Goal: Task Accomplishment & Management: Manage account settings

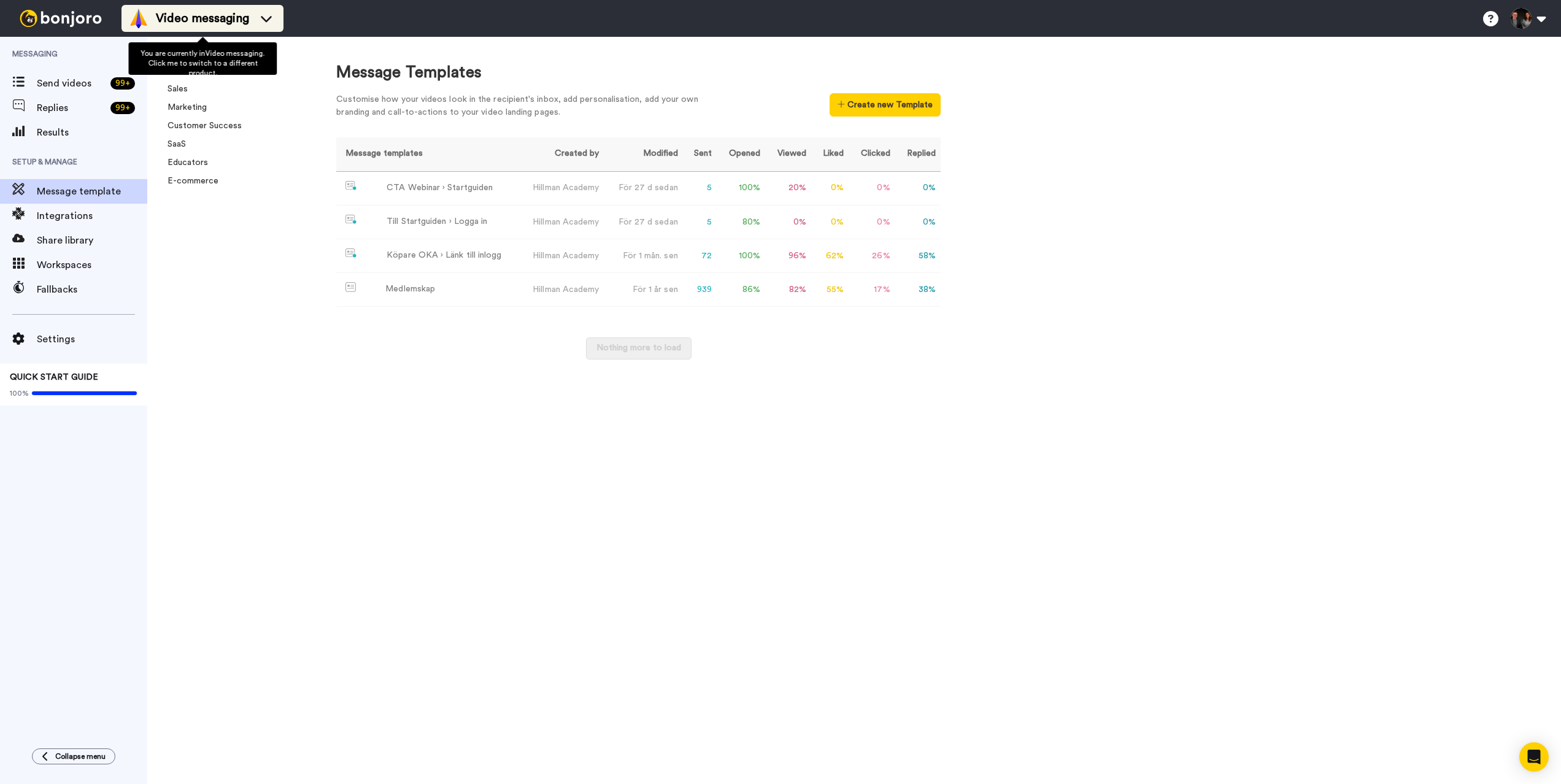
click at [246, 16] on span "Video messaging" at bounding box center [202, 18] width 93 height 17
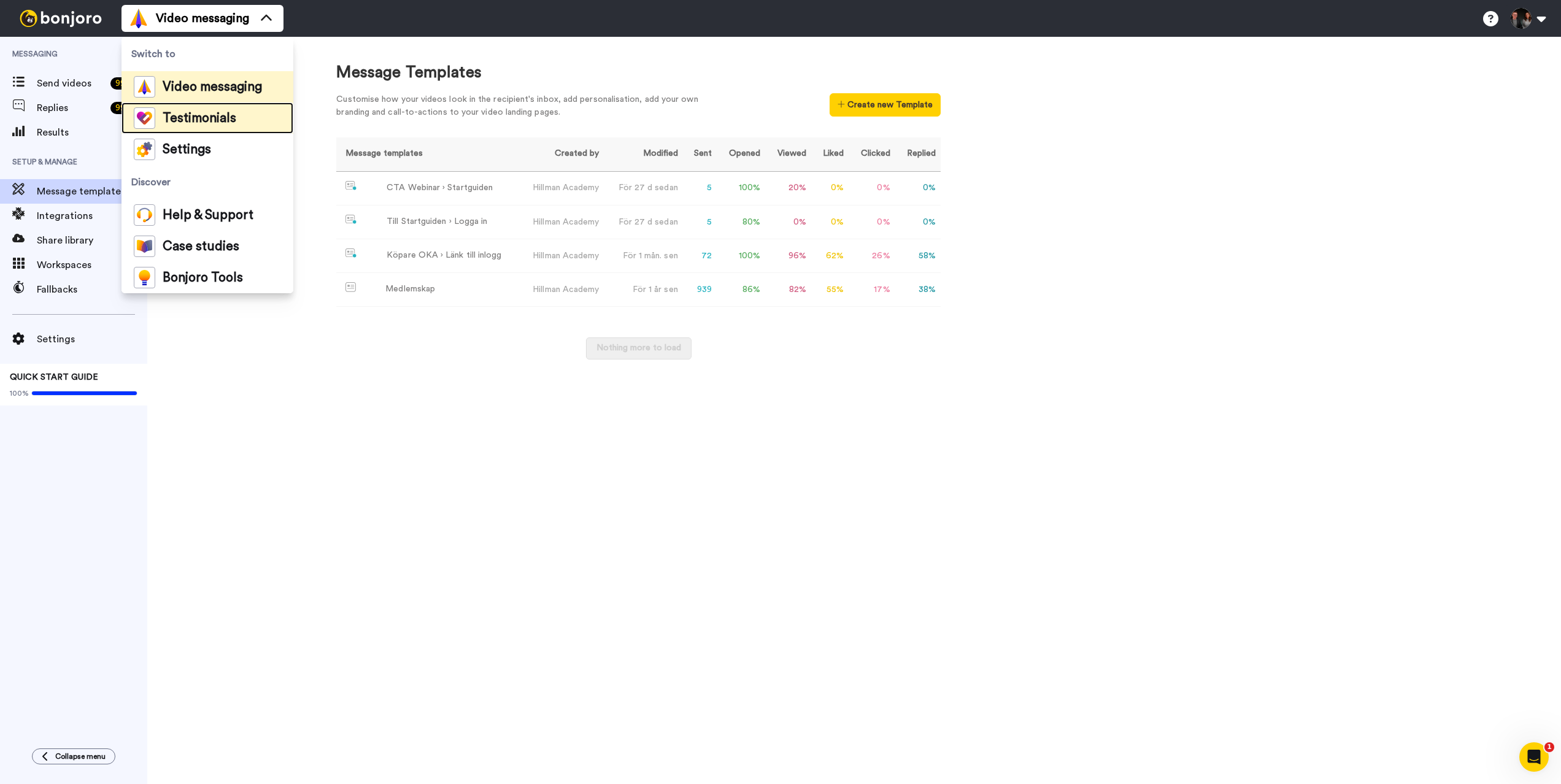
click at [223, 115] on span "Testimonials" at bounding box center [199, 118] width 74 height 12
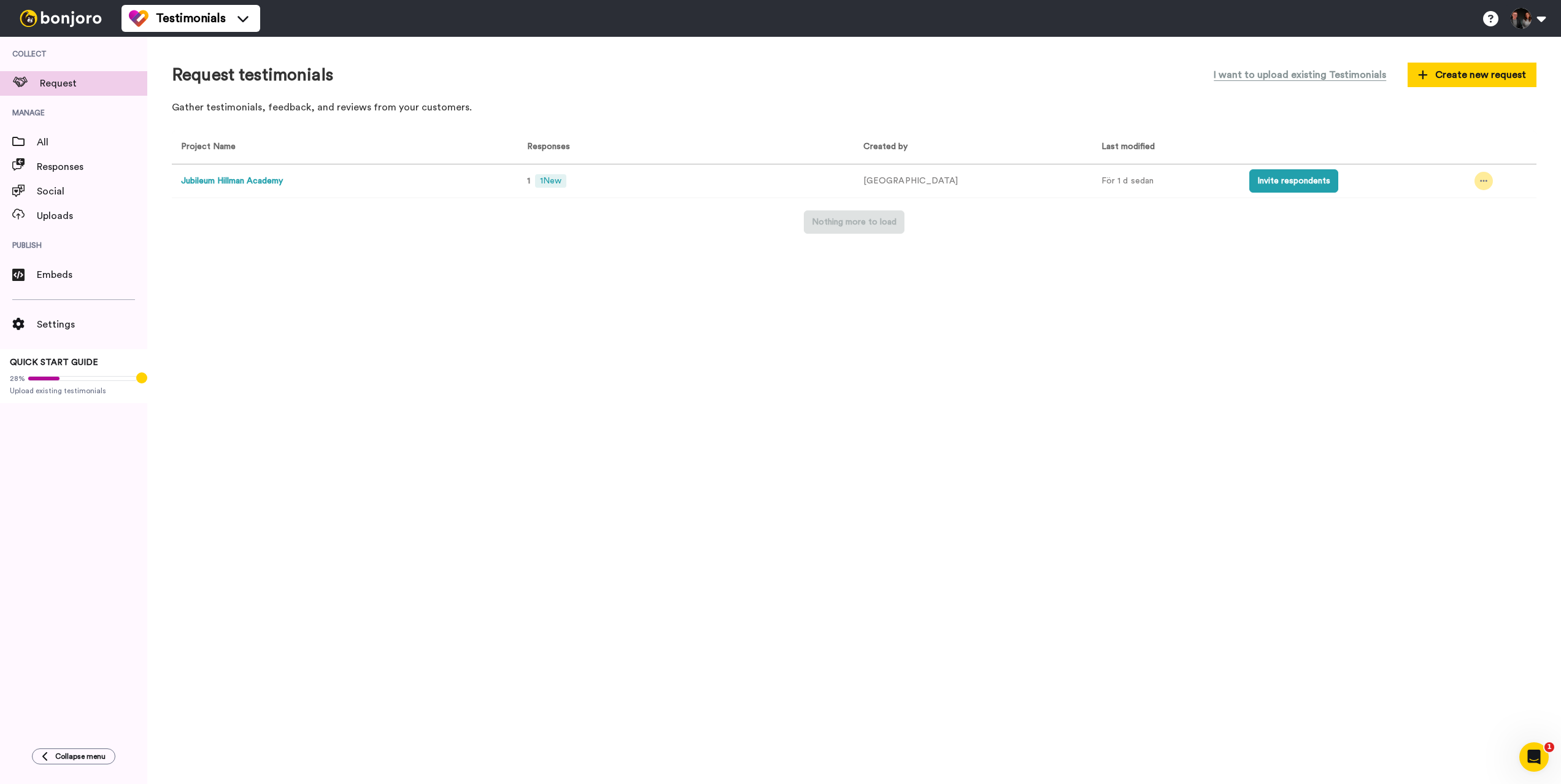
click at [1480, 181] on icon at bounding box center [1483, 181] width 7 height 2
click at [1272, 184] on button "Invite respondents" at bounding box center [1294, 181] width 89 height 23
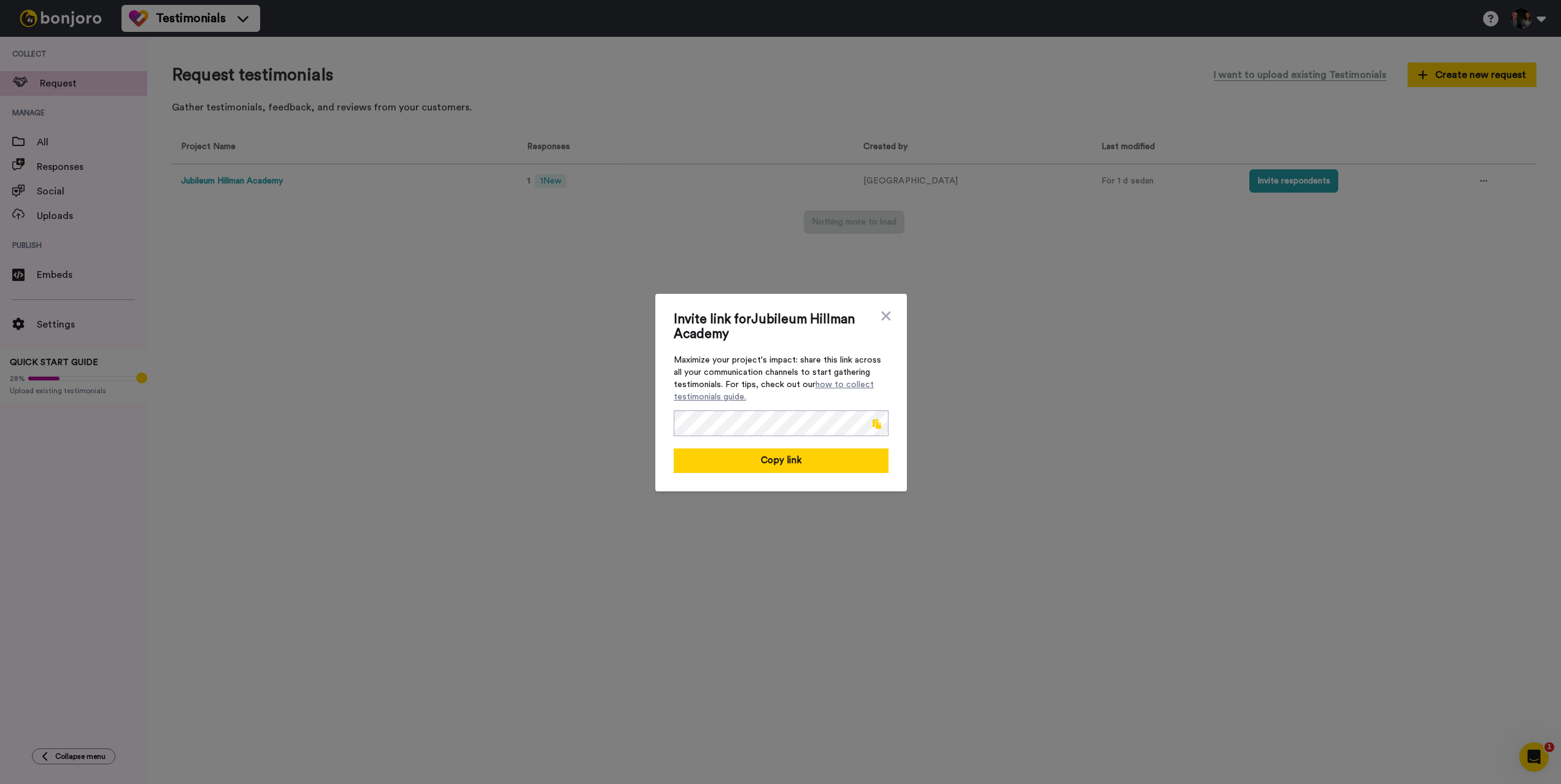
click at [879, 424] on span at bounding box center [876, 424] width 9 height 10
click at [541, 228] on div "Invite link for Jubileum Hillman Academy Maximize your project's impact: share …" at bounding box center [780, 392] width 1561 height 784
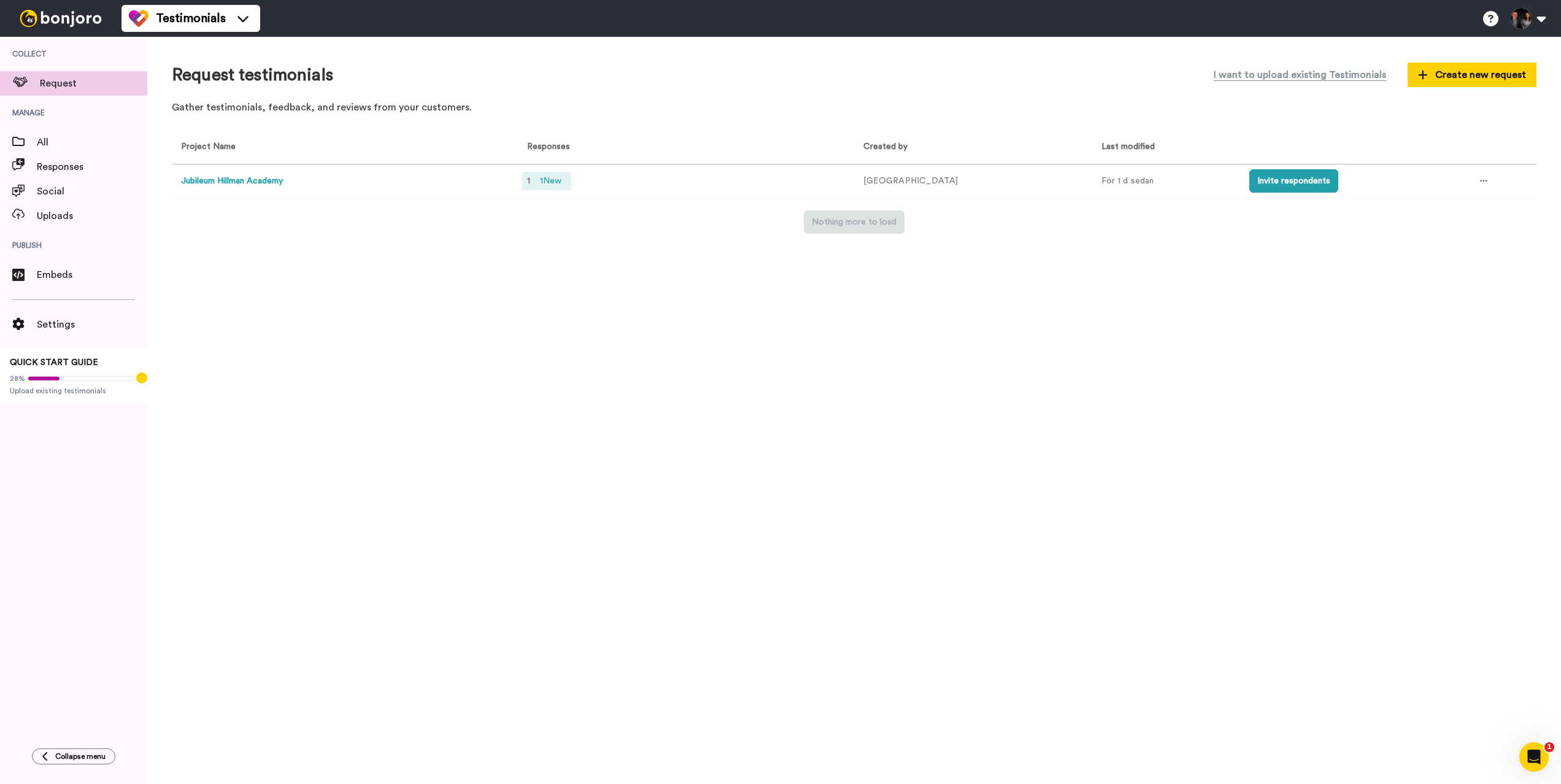
click at [548, 176] on span "1 New" at bounding box center [550, 181] width 32 height 14
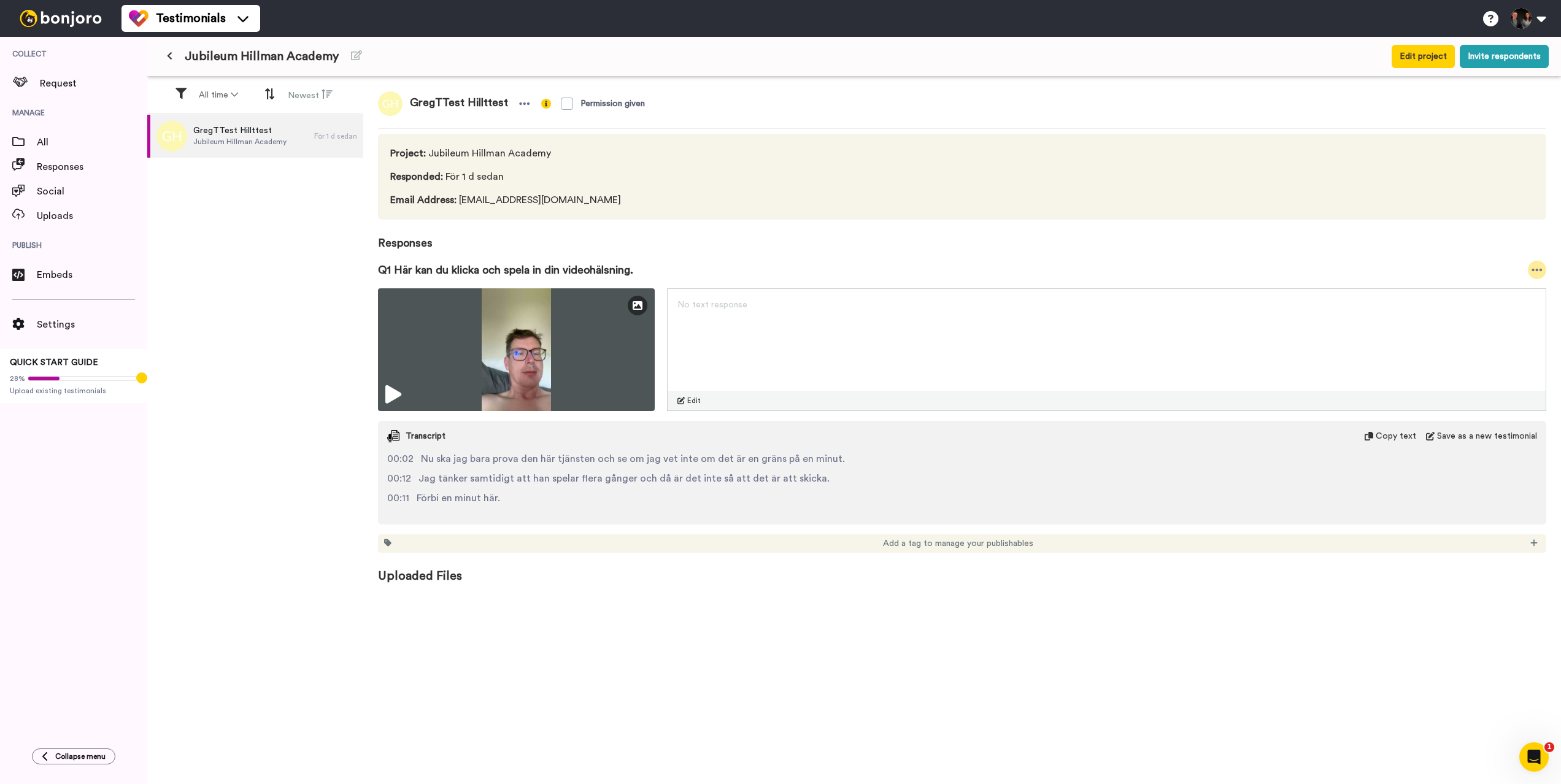
click at [1538, 271] on icon at bounding box center [1537, 270] width 11 height 12
click at [1486, 377] on li "Delete" at bounding box center [1495, 376] width 103 height 17
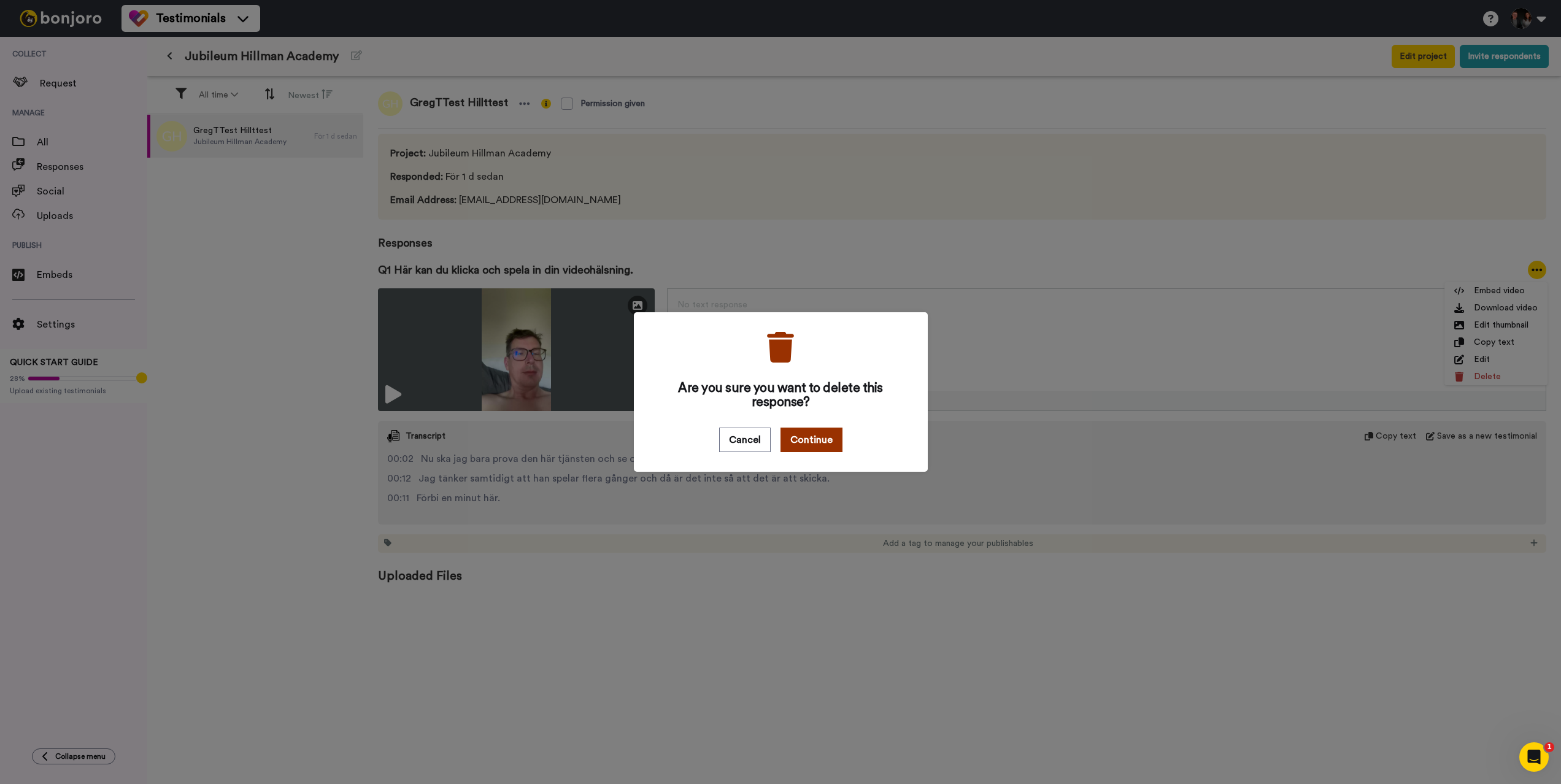
drag, startPoint x: 806, startPoint y: 437, endPoint x: 800, endPoint y: 434, distance: 6.7
click at [805, 437] on button "Continue" at bounding box center [811, 440] width 62 height 24
click at [821, 431] on button "Continue" at bounding box center [811, 440] width 62 height 24
